Goal: Task Accomplishment & Management: Manage account settings

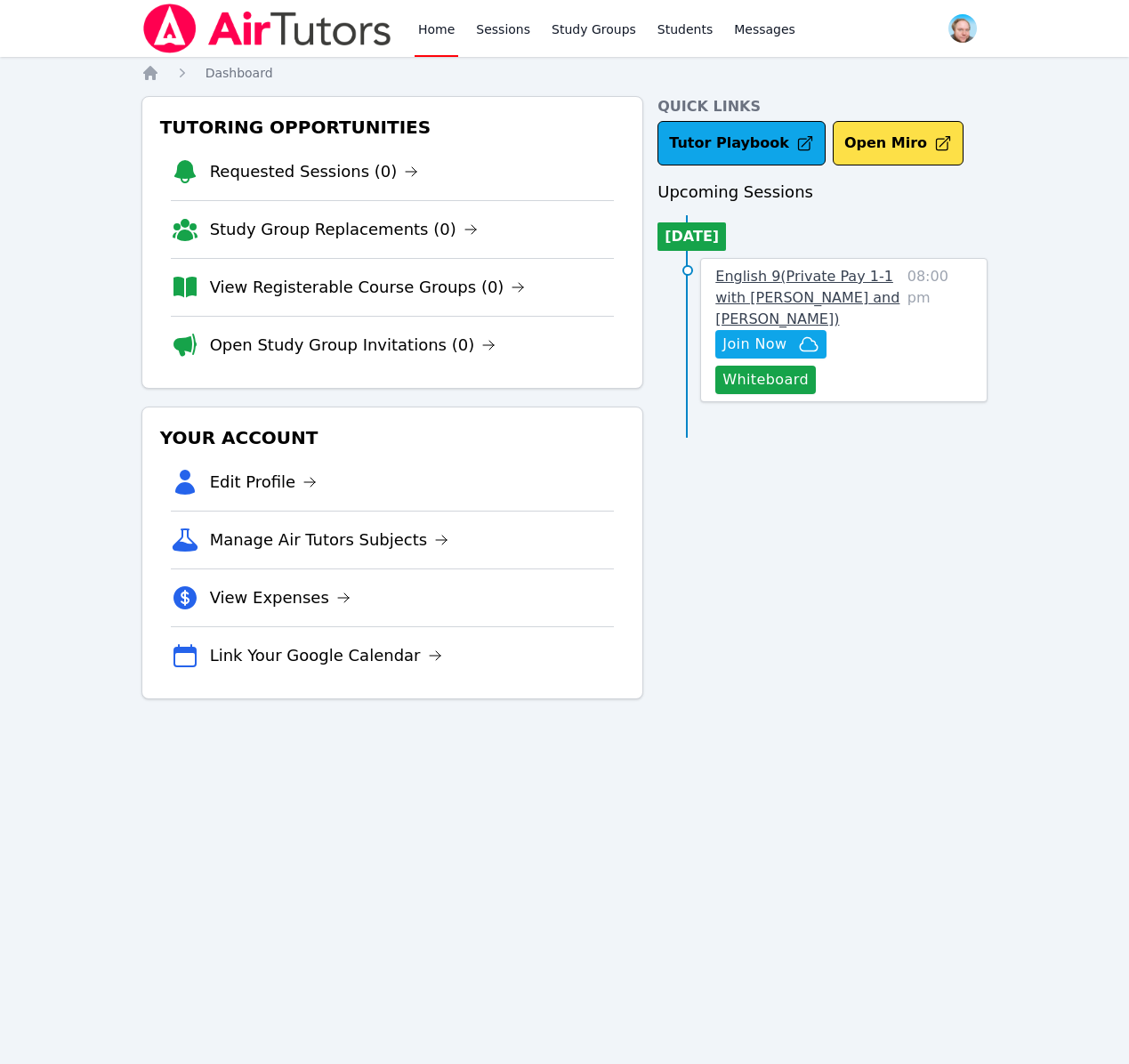
click at [775, 278] on span "English 9 ( Private Pay 1-1 with [PERSON_NAME] and [PERSON_NAME] )" at bounding box center [807, 298] width 184 height 60
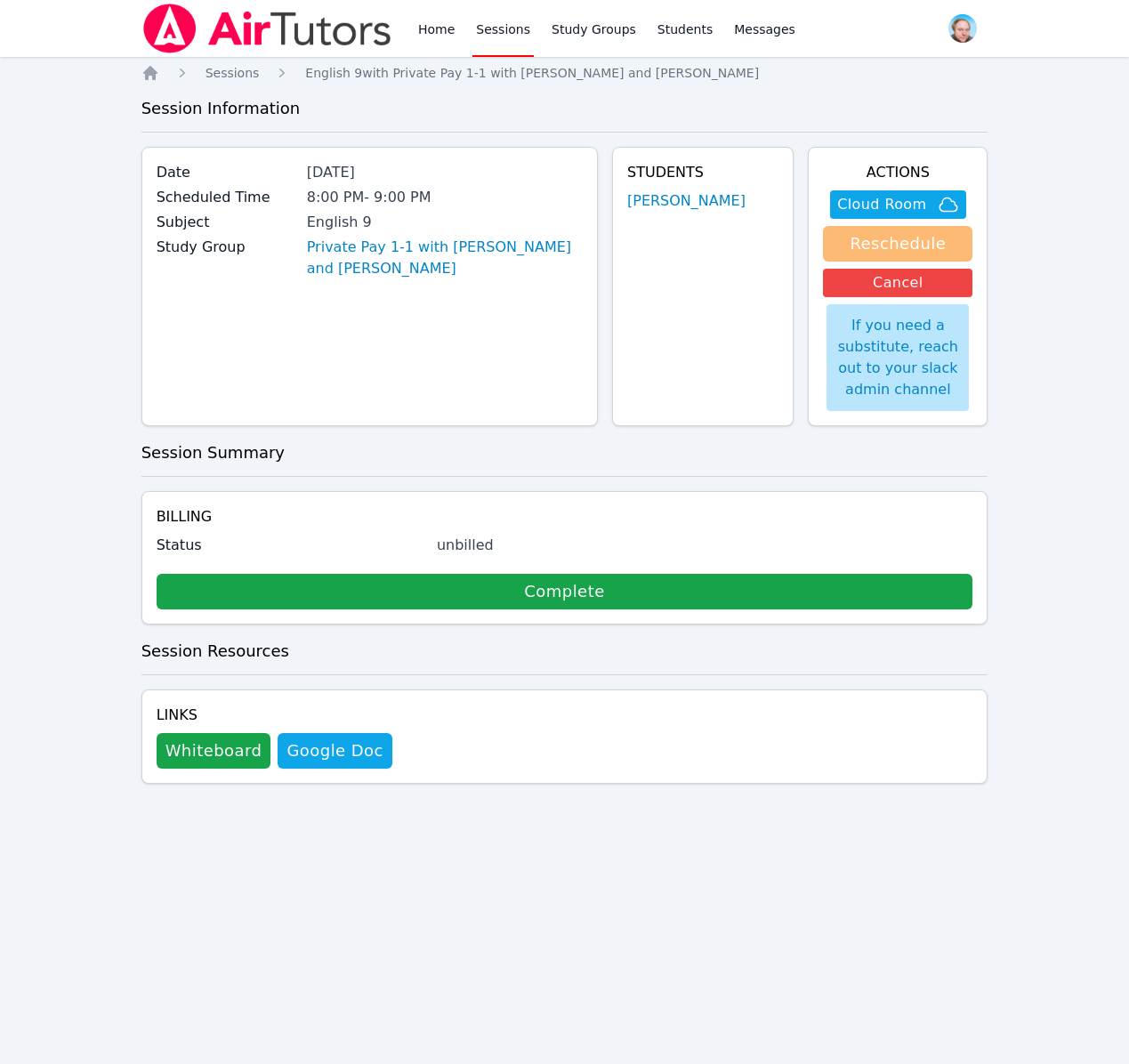
click at [897, 247] on button "Reschedule" at bounding box center [898, 243] width 150 height 36
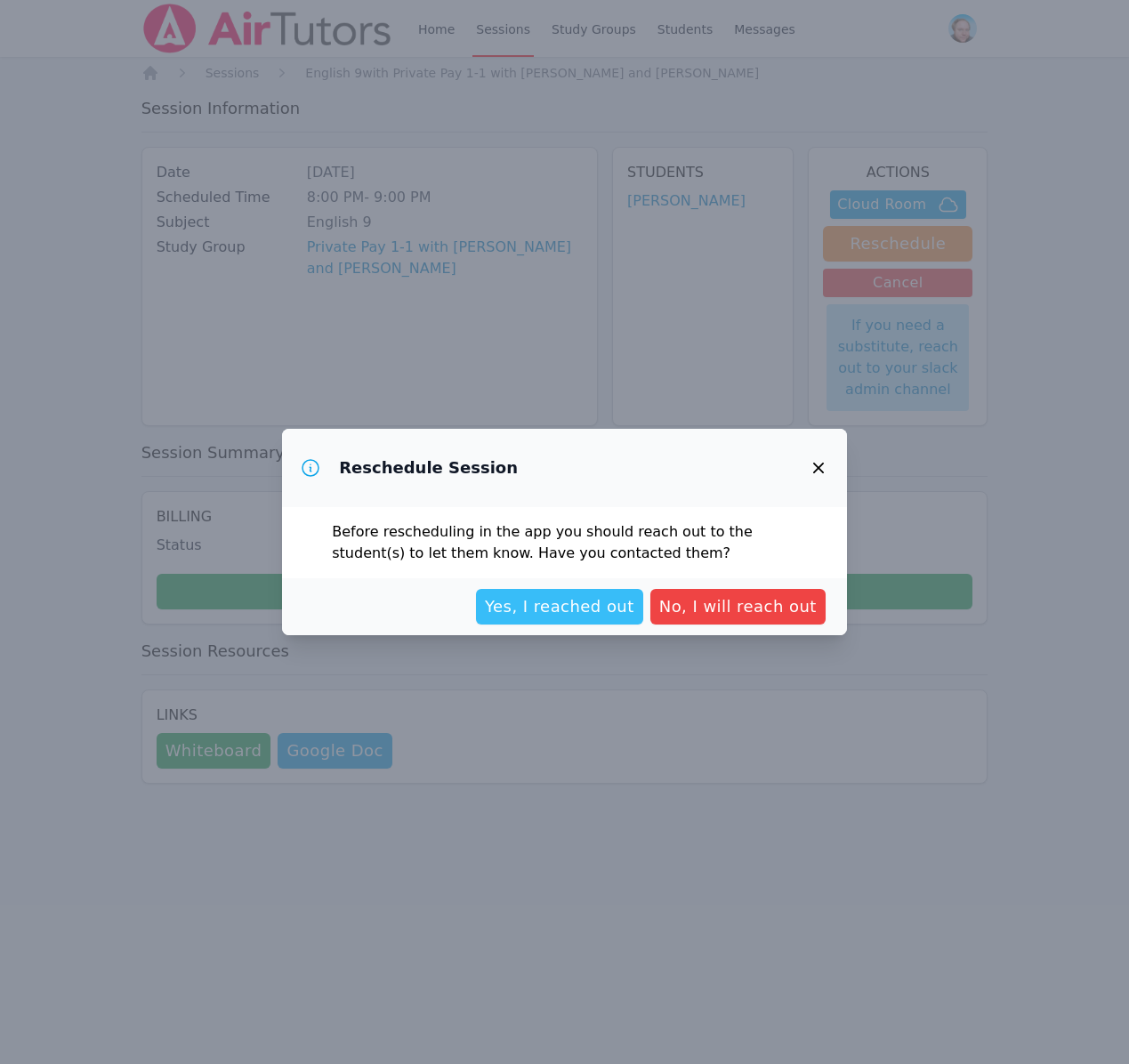
click at [584, 611] on span "Yes, I reached out" at bounding box center [560, 607] width 150 height 25
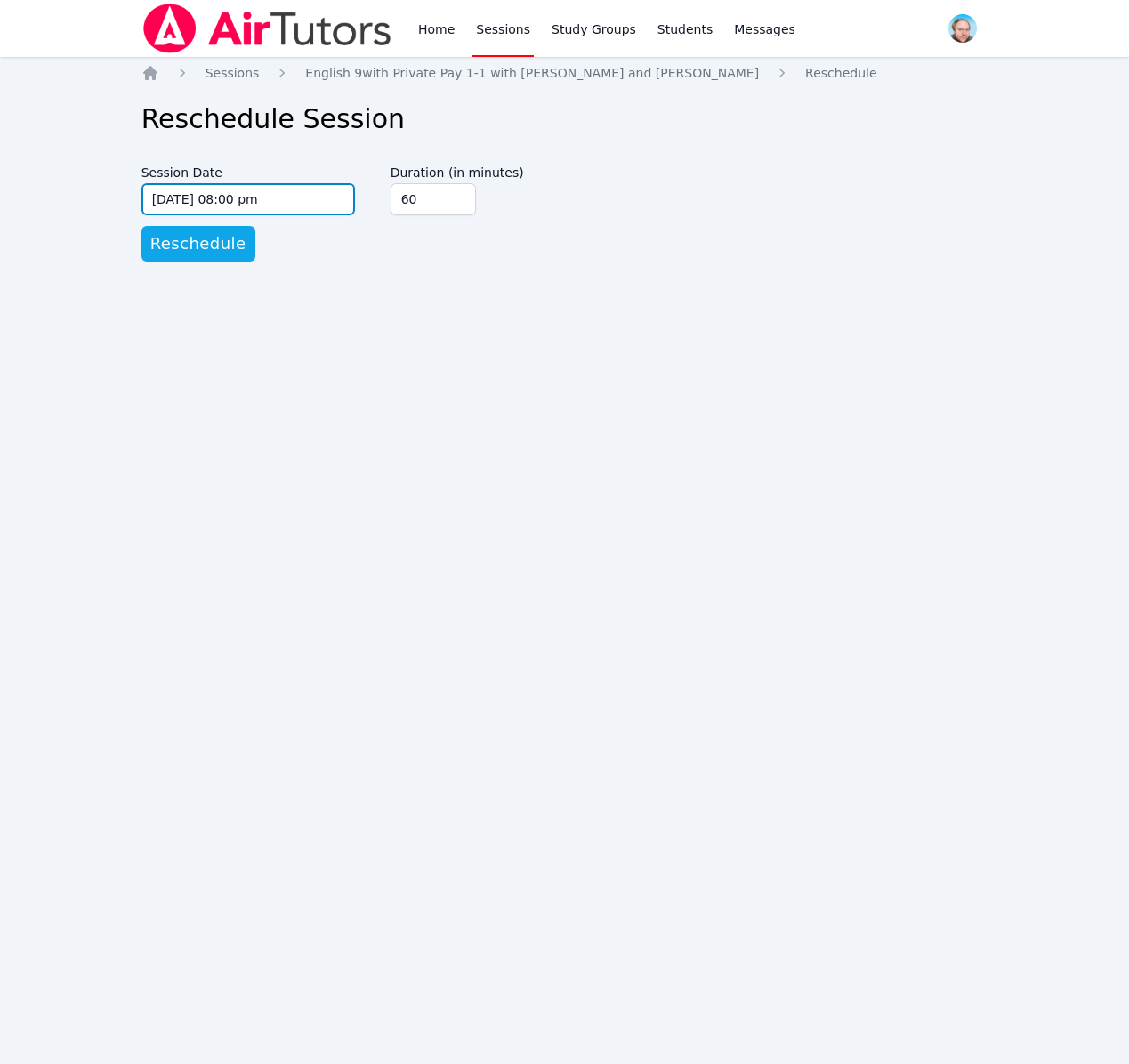
click at [306, 206] on input "[DATE] 08:00 pm" at bounding box center [248, 199] width 213 height 32
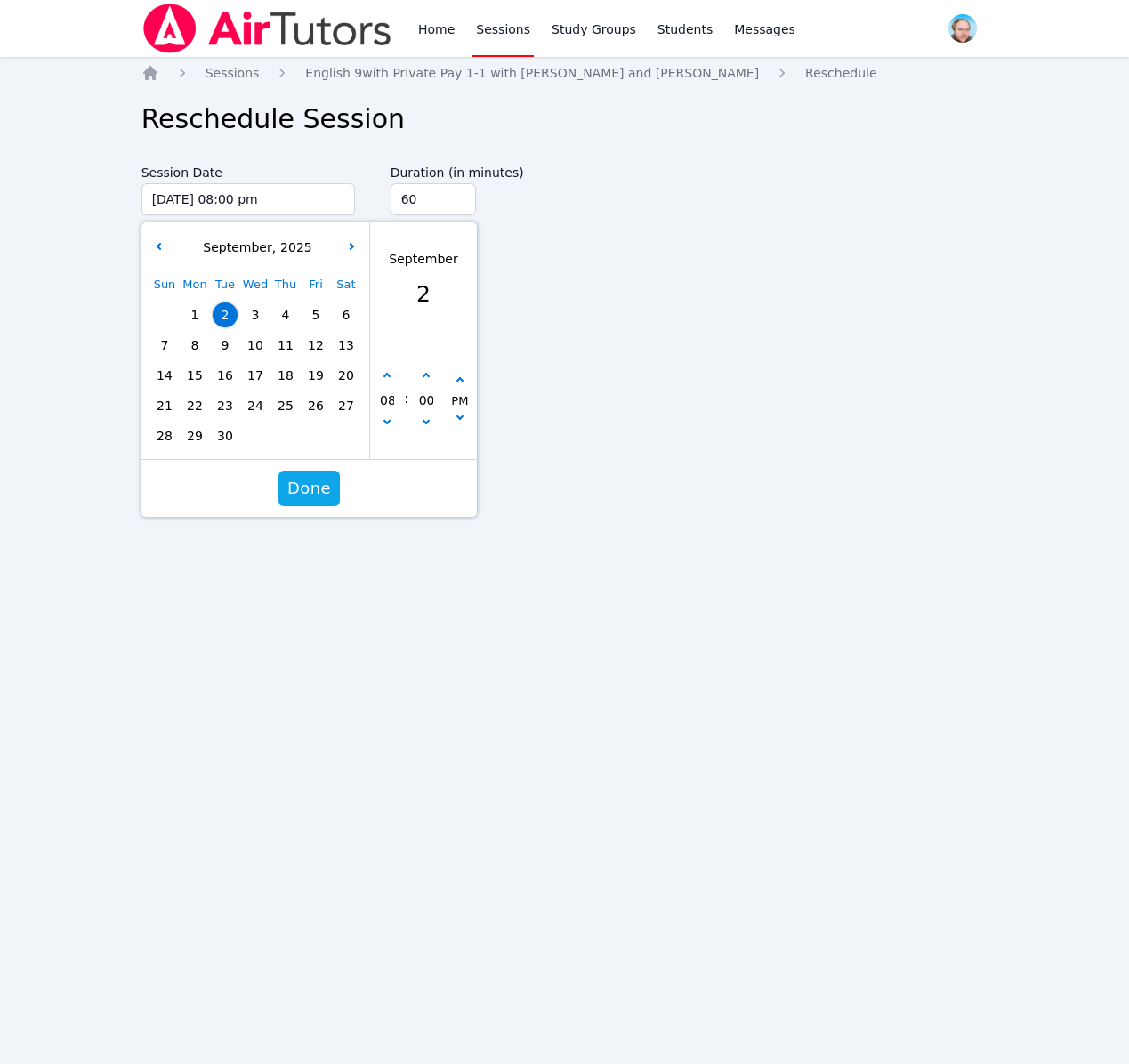
click at [256, 308] on span "3" at bounding box center [255, 315] width 25 height 25
type input "[DATE] 08:00 pm"
click at [312, 488] on span "Done" at bounding box center [308, 489] width 43 height 25
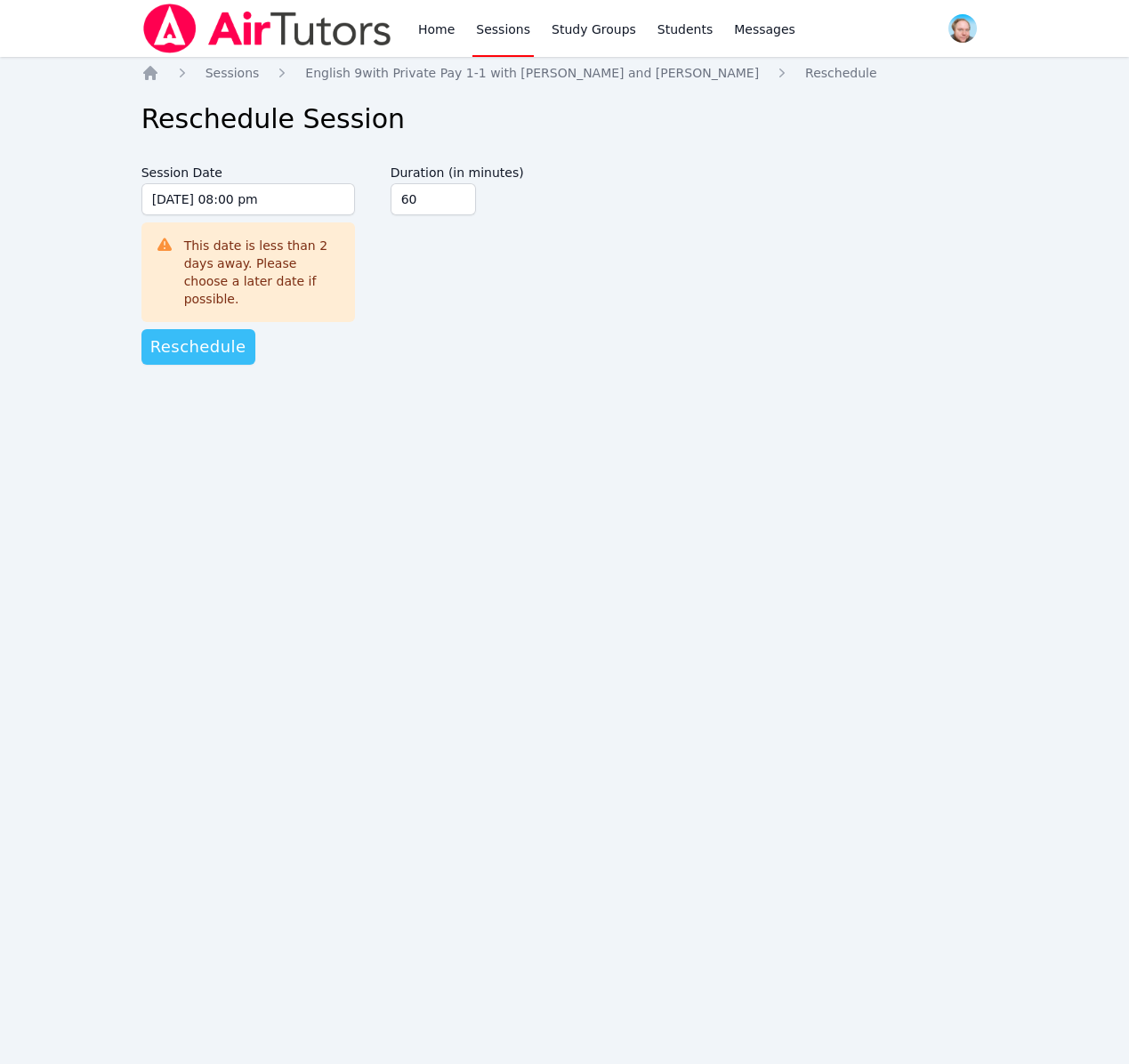
click at [200, 336] on span "Reschedule" at bounding box center [199, 347] width 96 height 25
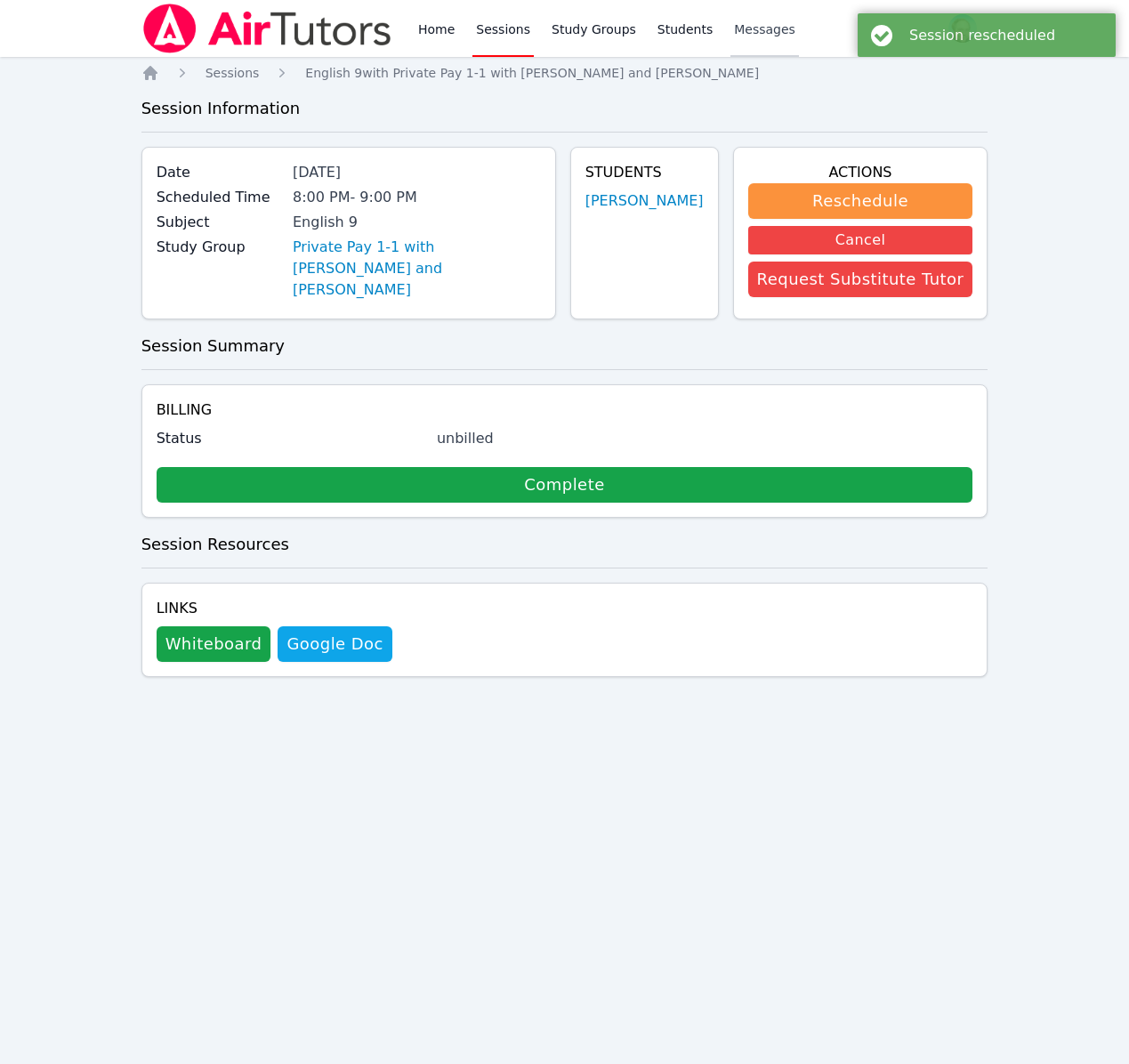
click at [733, 39] on link "Messages" at bounding box center [764, 28] width 68 height 57
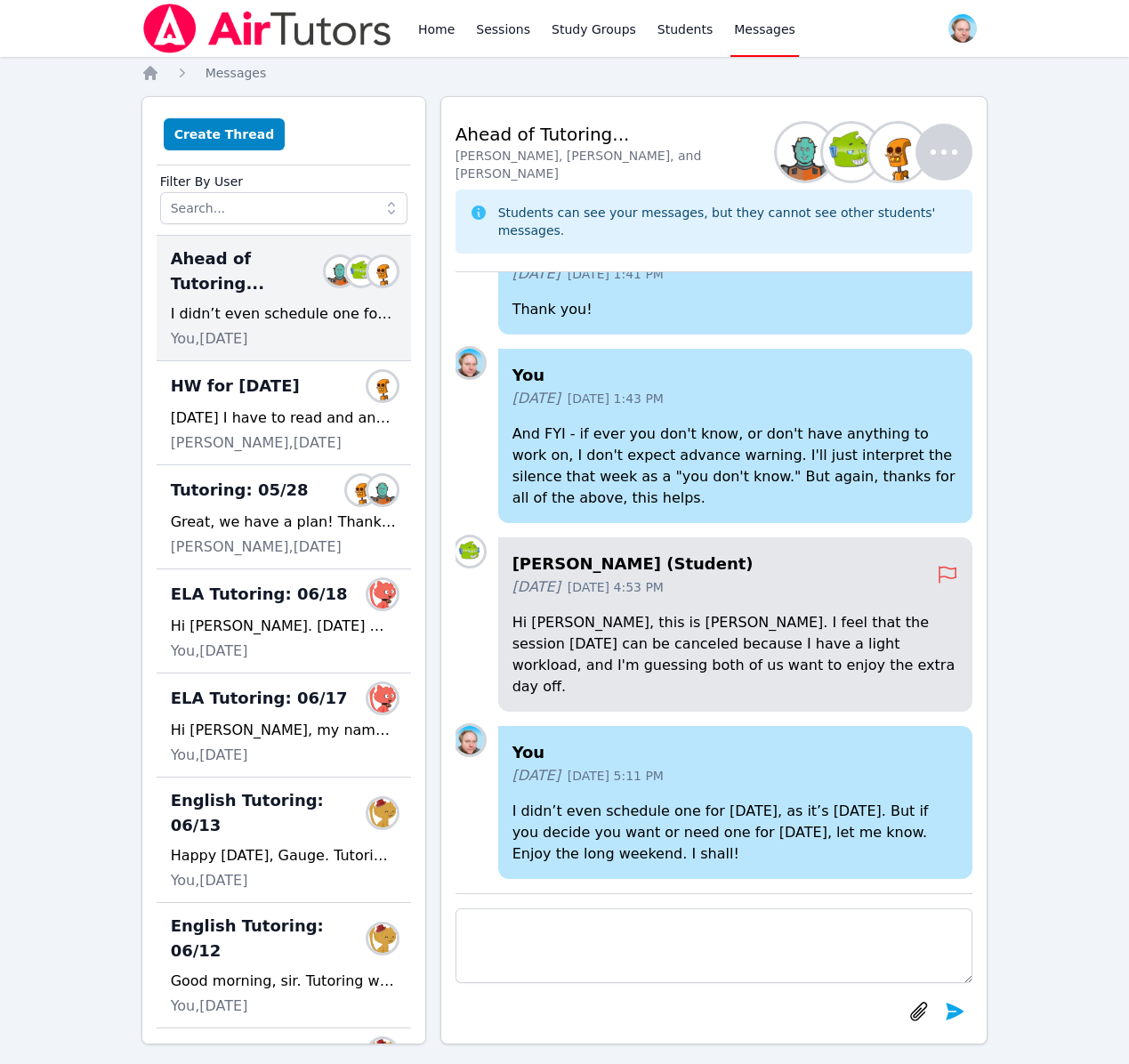
click at [455, 933] on textarea at bounding box center [713, 946] width 517 height 75
click at [590, 926] on textarea "[PERSON_NAME], forgive me: I accidentally scheduled" at bounding box center [713, 946] width 517 height 75
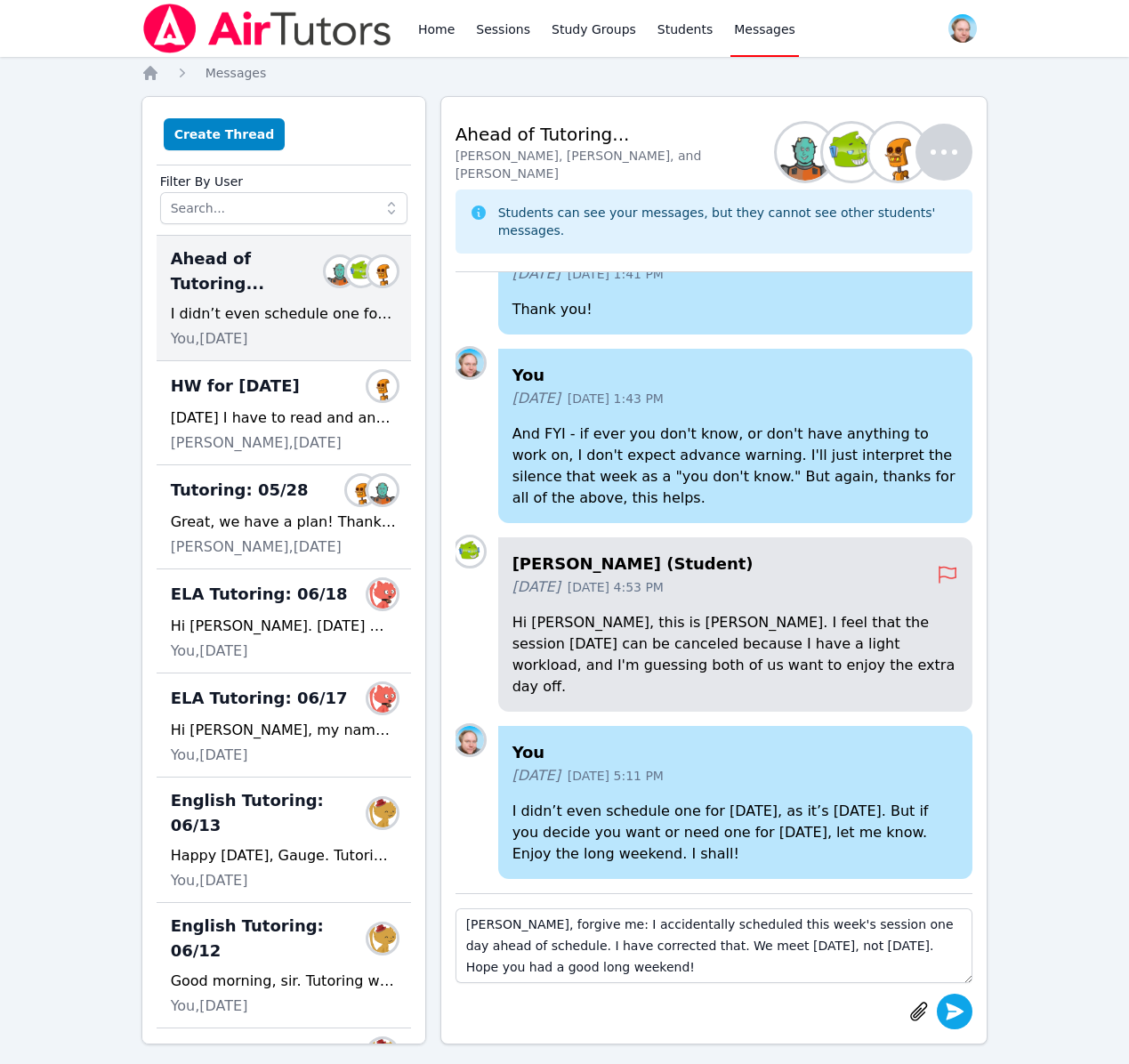
type textarea "[PERSON_NAME], forgive me: I accidentally scheduled this week's session one day…"
click at [953, 1009] on icon "submit" at bounding box center [955, 1011] width 18 height 17
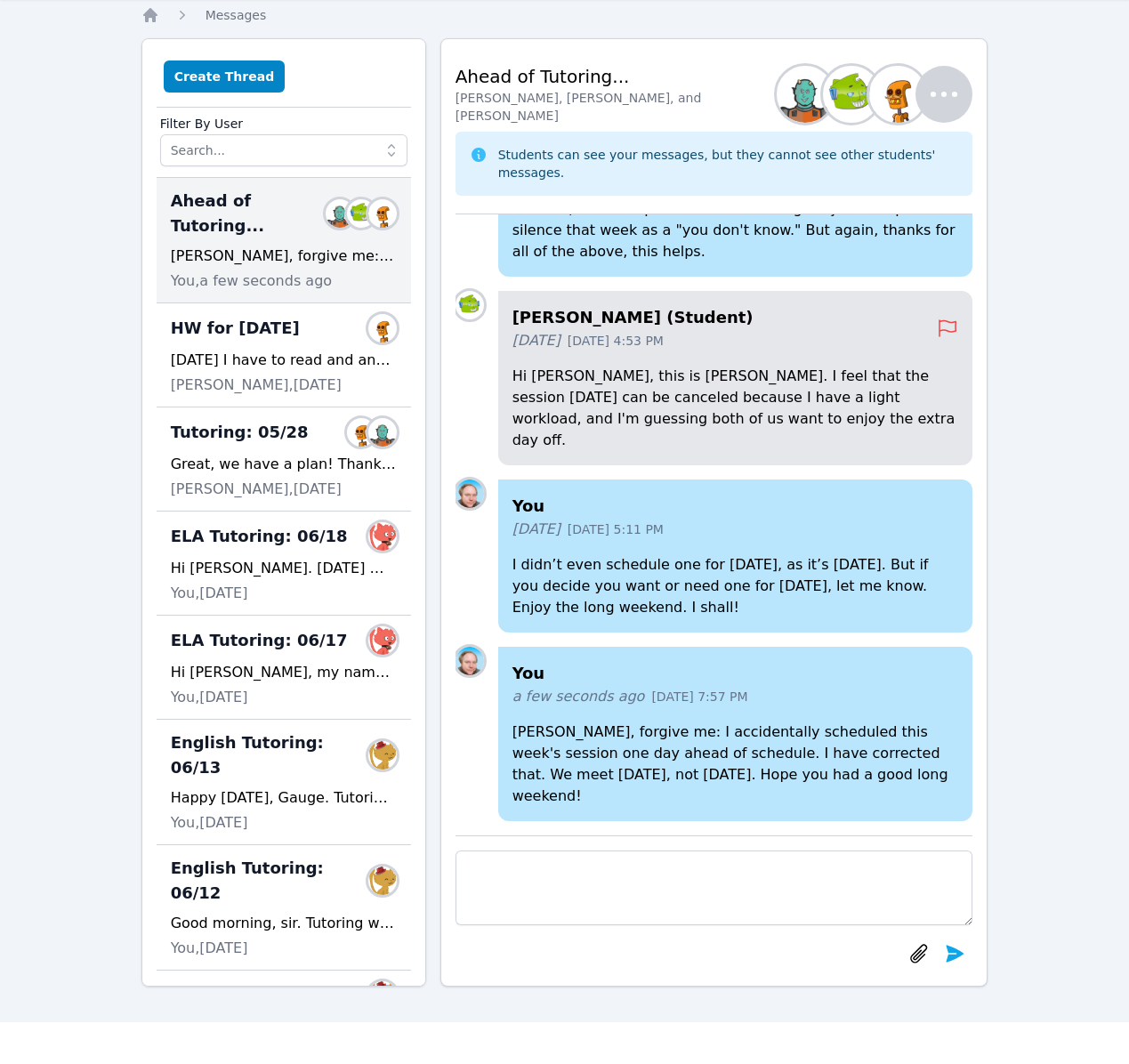
scroll to position [60, 0]
